Goal: Task Accomplishment & Management: Manage account settings

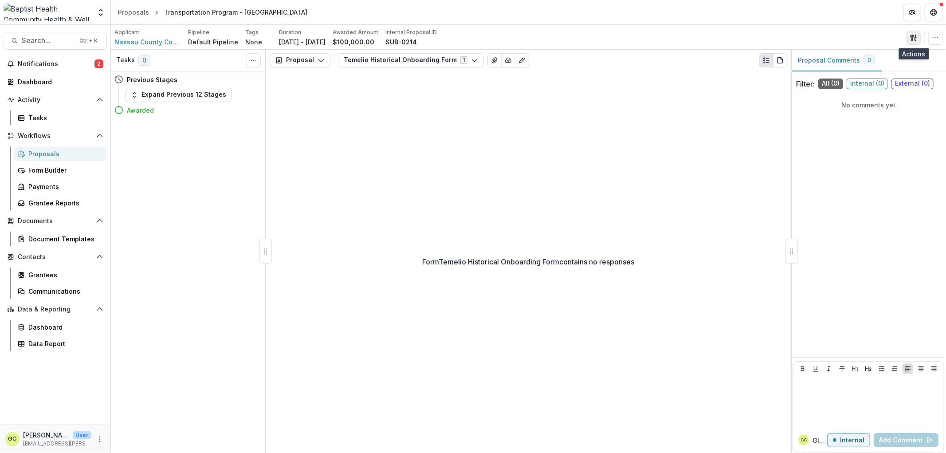
click at [919, 39] on button "button" at bounding box center [913, 38] width 14 height 14
click at [876, 72] on button "Proposal Files" at bounding box center [870, 72] width 95 height 15
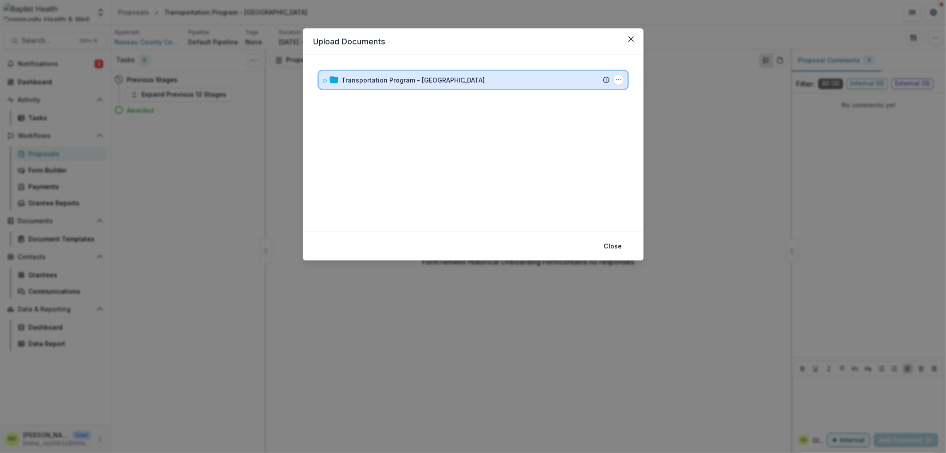
click at [321, 82] on div "Transportation Program - NassauTRANSIT Submission Temelio Proposal Attached pro…" at bounding box center [473, 80] width 309 height 18
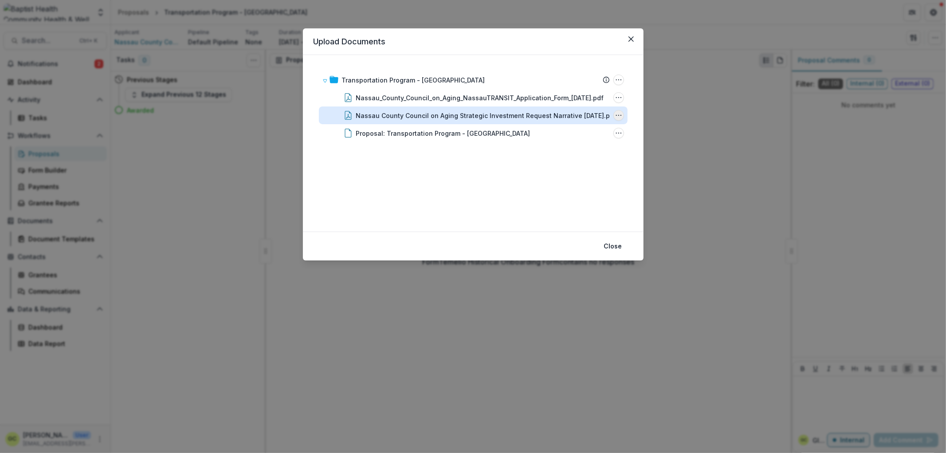
click at [619, 116] on icon "Nassau County Council on Aging Strategic Investment Request Narrative August 20…" at bounding box center [618, 115] width 7 height 7
click at [566, 160] on button "Rename" at bounding box center [574, 161] width 95 height 15
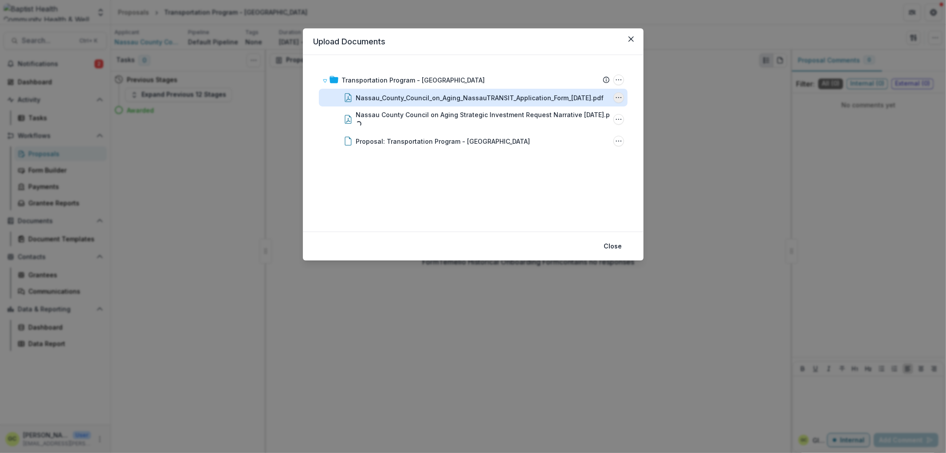
click at [620, 98] on circle "Nassau_County_Council_on_Aging_NassauTRANSIT_Application_Form_08.25.2016.pdf Op…" at bounding box center [620, 98] width 0 height 0
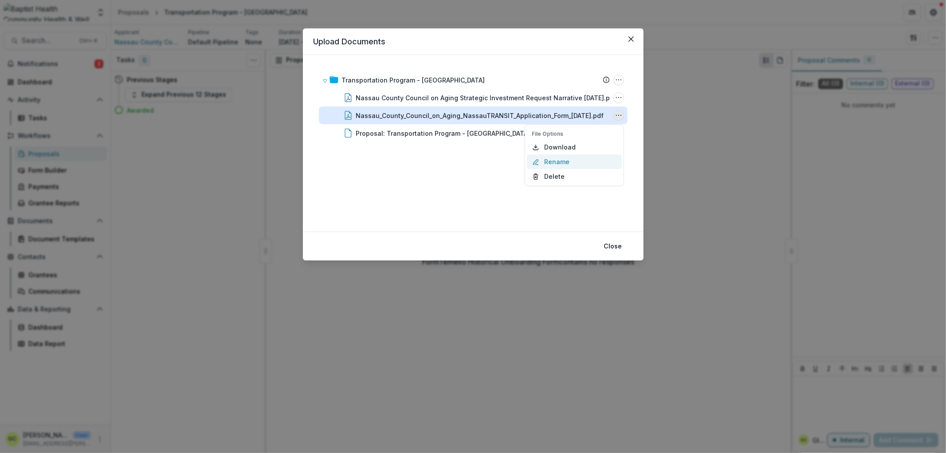
click at [592, 165] on button "Rename" at bounding box center [574, 161] width 95 height 15
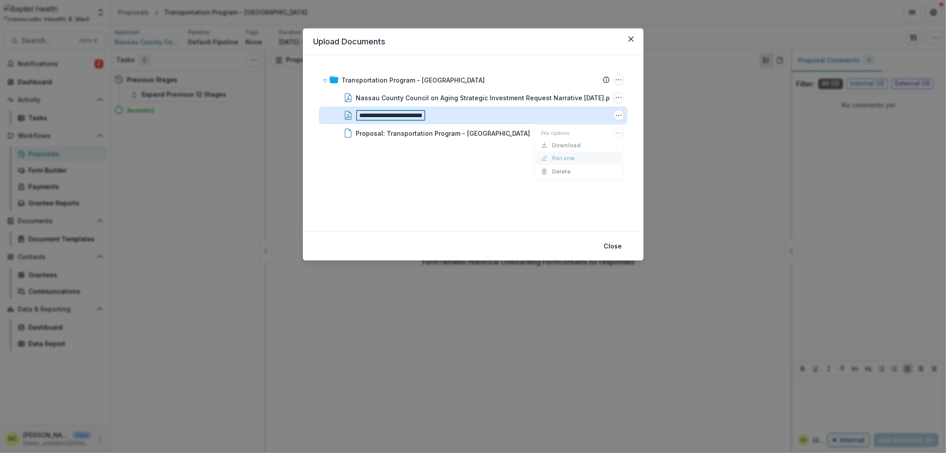
scroll to position [0, 160]
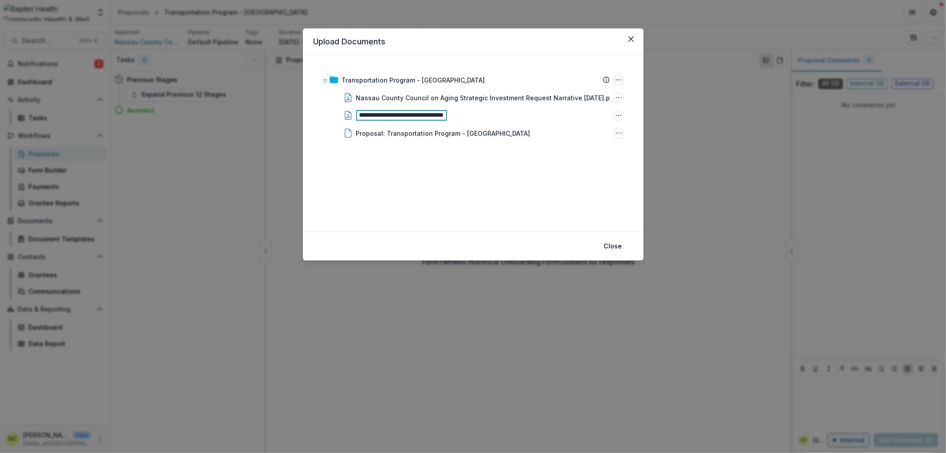
type input "**********"
click at [561, 183] on div "Transportation Program - NassauTRANSIT Submission Temelio Proposal Attached pro…" at bounding box center [473, 143] width 319 height 155
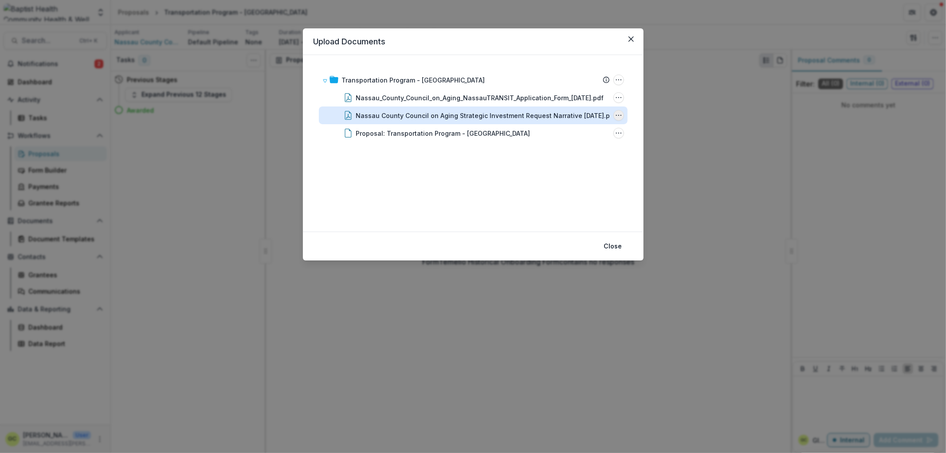
click at [619, 117] on icon "Nassau County Council on Aging Strategic Investment Request Narrative August 20…" at bounding box center [618, 115] width 7 height 7
click at [584, 164] on button "Rename" at bounding box center [574, 161] width 95 height 15
drag, startPoint x: 394, startPoint y: 114, endPoint x: 388, endPoint y: 111, distance: 5.9
click at [388, 111] on input "**********" at bounding box center [401, 115] width 91 height 11
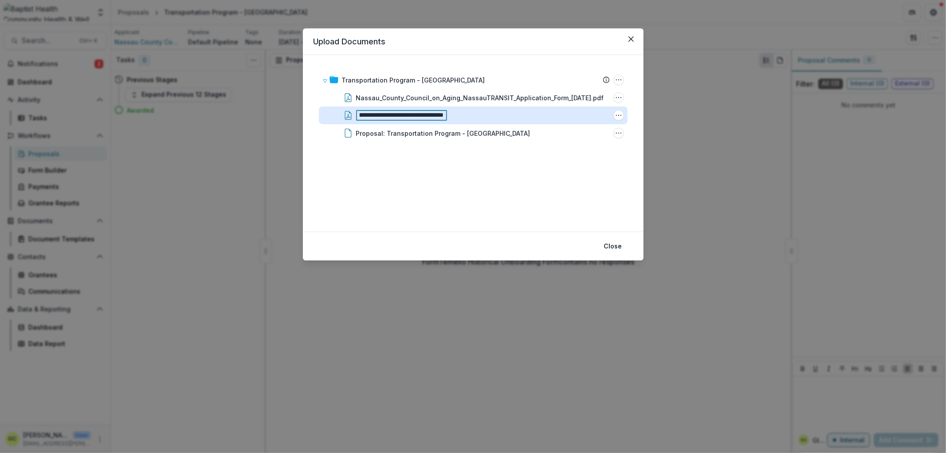
scroll to position [0, 125]
type input "**********"
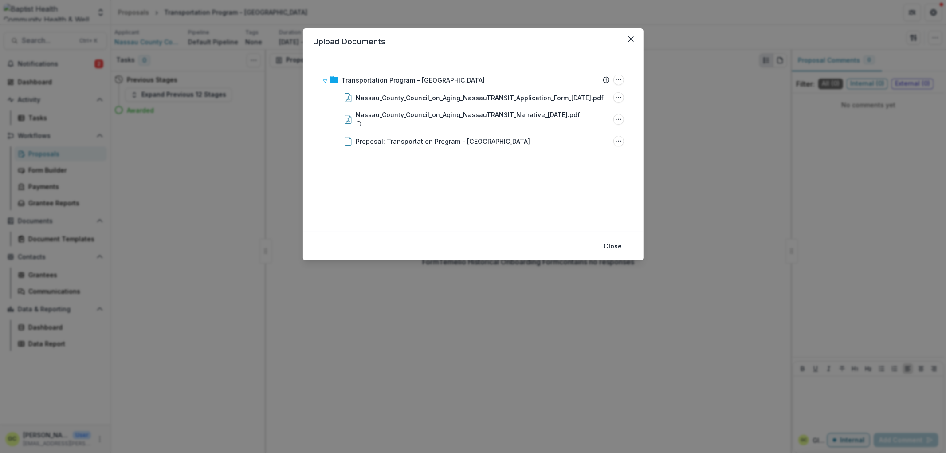
click at [395, 179] on div "Transportation Program - NassauTRANSIT Submission Temelio Proposal Attached pro…" at bounding box center [473, 143] width 319 height 155
click at [415, 337] on div "Upload Documents Transportation Program - NassauTRANSIT Submission Temelio Prop…" at bounding box center [473, 226] width 946 height 453
